Goal: Information Seeking & Learning: Learn about a topic

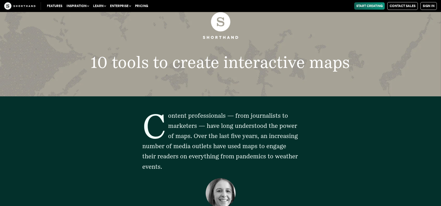
scroll to position [21, 0]
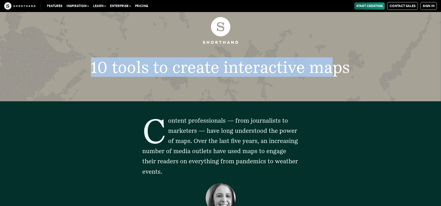
drag, startPoint x: 91, startPoint y: 68, endPoint x: 334, endPoint y: 76, distance: 243.3
click at [334, 76] on h1 "10 tools to create interactive maps" at bounding box center [221, 67] width 296 height 16
copy h1 "10 tools to create interactive maps"
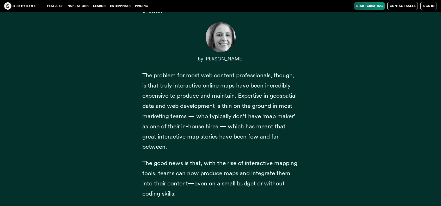
scroll to position [182, 0]
click at [162, 107] on span "The problem for most web content professionals, though, is that truly interacti…" at bounding box center [219, 110] width 154 height 79
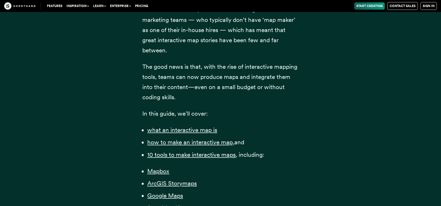
scroll to position [279, 0]
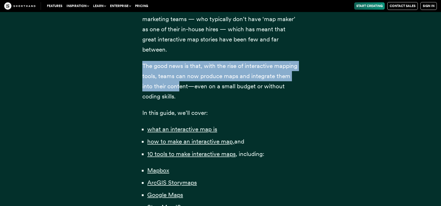
drag, startPoint x: 135, startPoint y: 63, endPoint x: 180, endPoint y: 85, distance: 50.5
click at [180, 85] on div "Content professionals — from journalists to marketers — have long understood th…" at bounding box center [220, 88] width 177 height 491
drag, startPoint x: 180, startPoint y: 94, endPoint x: 143, endPoint y: 76, distance: 40.6
click at [143, 76] on p "The good news is that, with the rise of interactive mapping tools, teams can no…" at bounding box center [220, 81] width 157 height 41
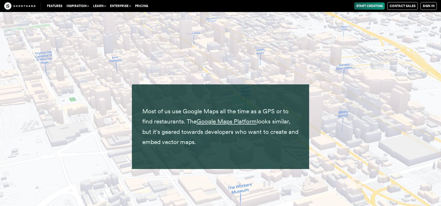
scroll to position [4231, 0]
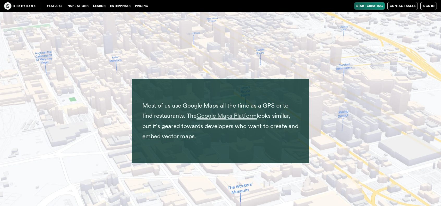
click at [246, 112] on span "Google Maps Platform" at bounding box center [227, 116] width 60 height 8
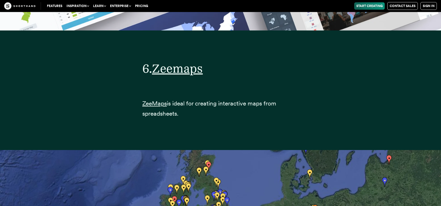
scroll to position [7860, 0]
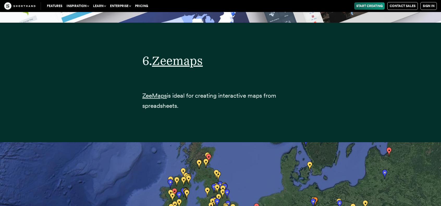
click at [73, 111] on div "6. Zeemaps ZeeMaps is ideal for creating interactive maps from spreadsheets." at bounding box center [220, 83] width 355 height 120
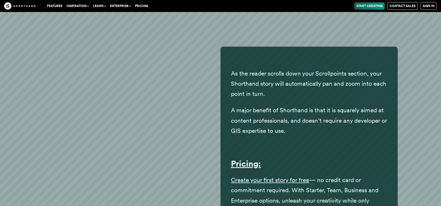
scroll to position [9461, 0]
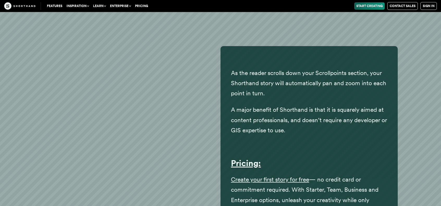
click at [15, 118] on div "As the reader scrolls down your Scrollpoints section, your Shorthand story will…" at bounding box center [220, 136] width 441 height 181
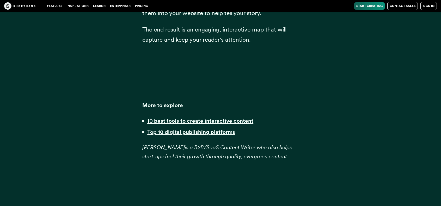
scroll to position [12983, 0]
